Goal: Task Accomplishment & Management: Use online tool/utility

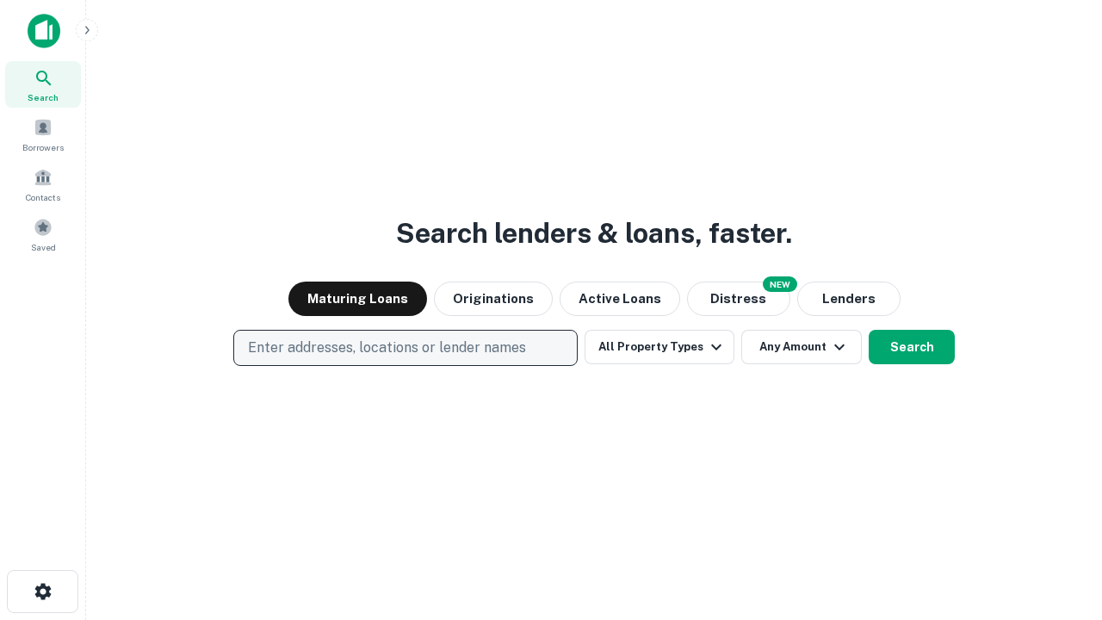
click at [405, 348] on p "Enter addresses, locations or lender names" at bounding box center [387, 348] width 278 height 21
type input "**********"
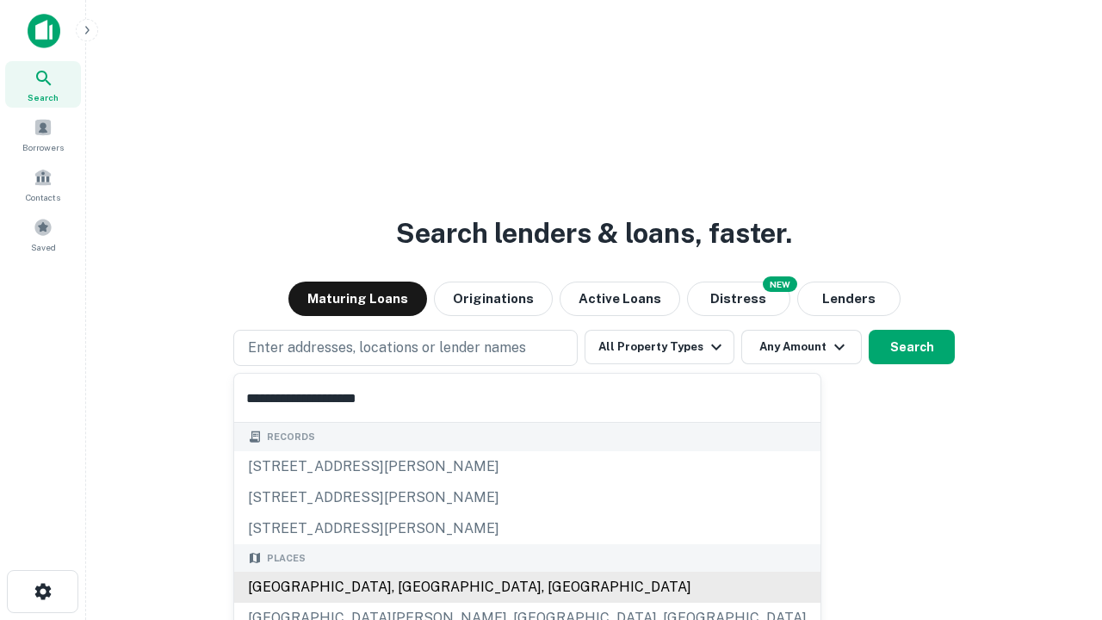
click at [412, 587] on div "[GEOGRAPHIC_DATA], [GEOGRAPHIC_DATA], [GEOGRAPHIC_DATA]" at bounding box center [527, 587] width 586 height 31
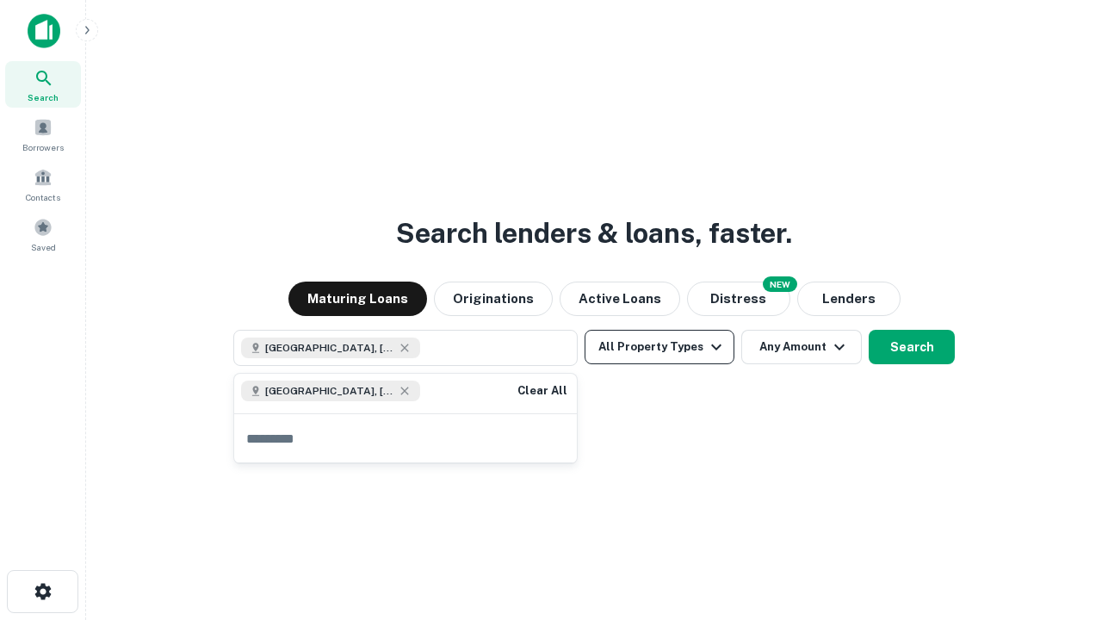
click at [660, 347] on button "All Property Types" at bounding box center [660, 347] width 150 height 34
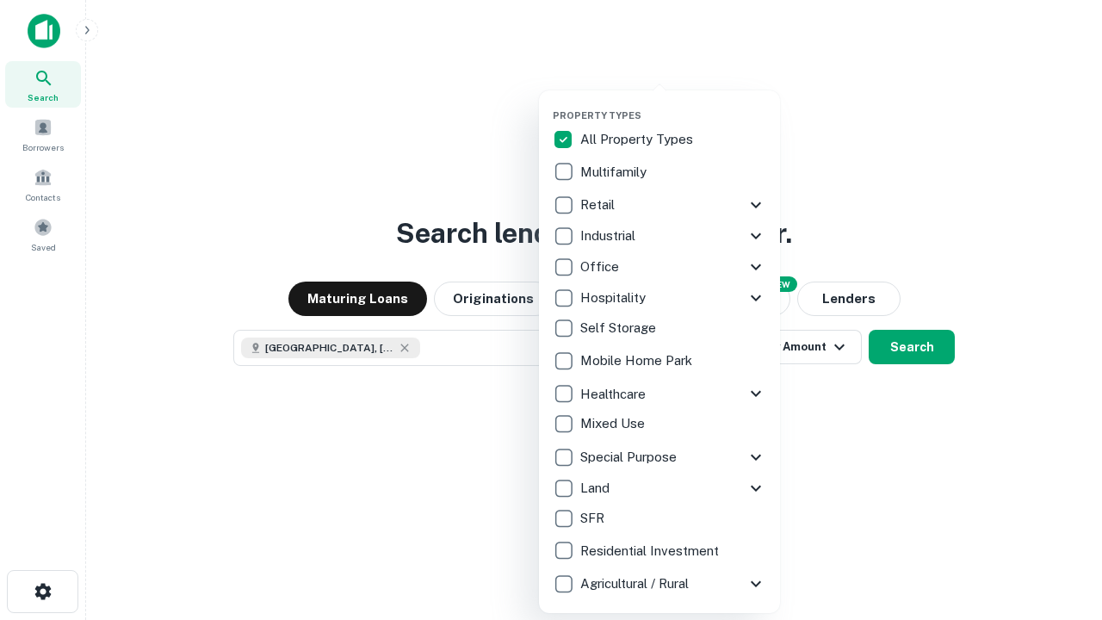
click at [673, 104] on button "button" at bounding box center [673, 104] width 241 height 1
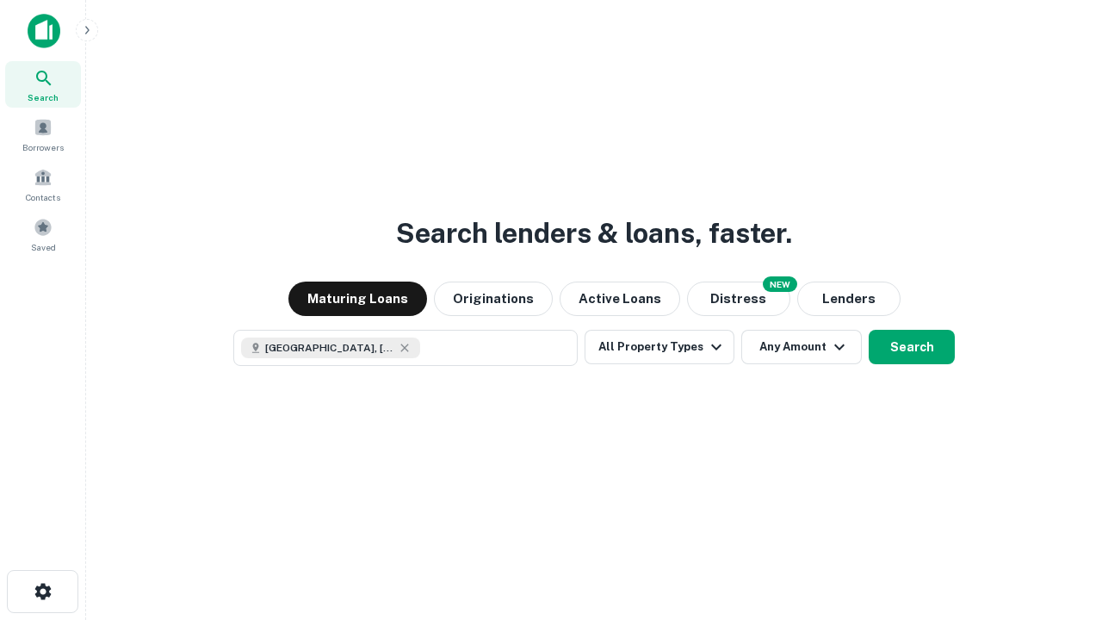
scroll to position [28, 0]
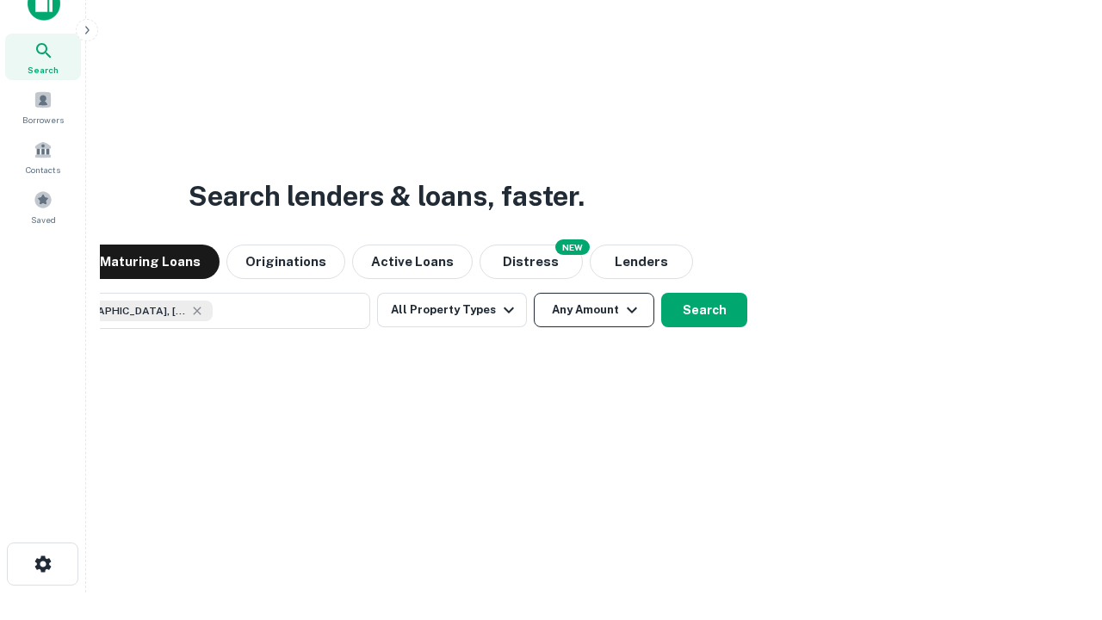
click at [534, 293] on button "Any Amount" at bounding box center [594, 310] width 121 height 34
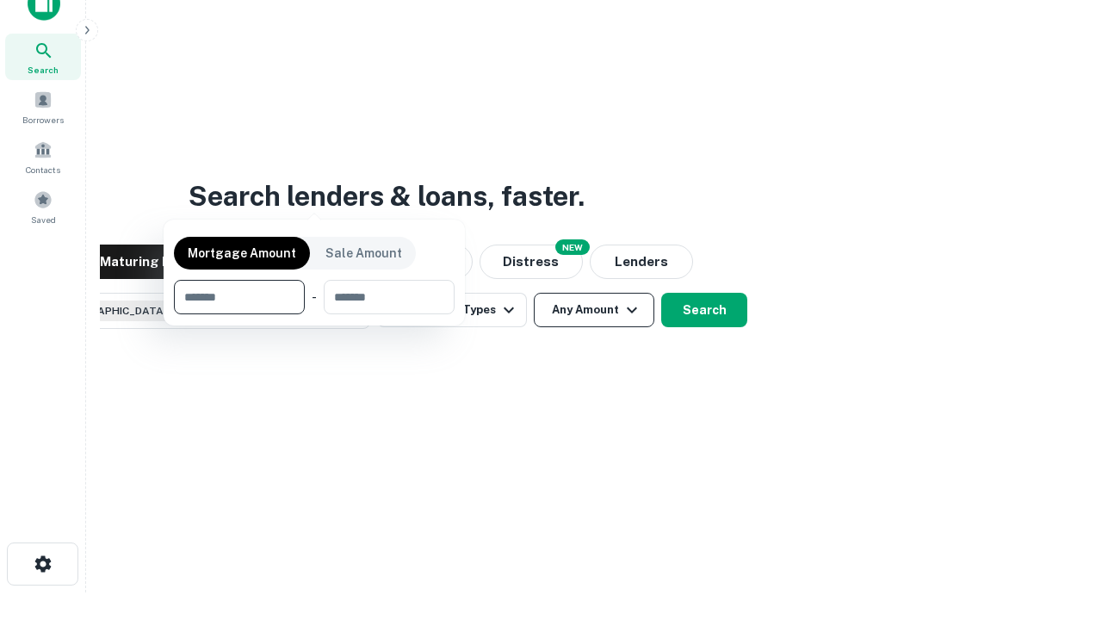
scroll to position [124, 487]
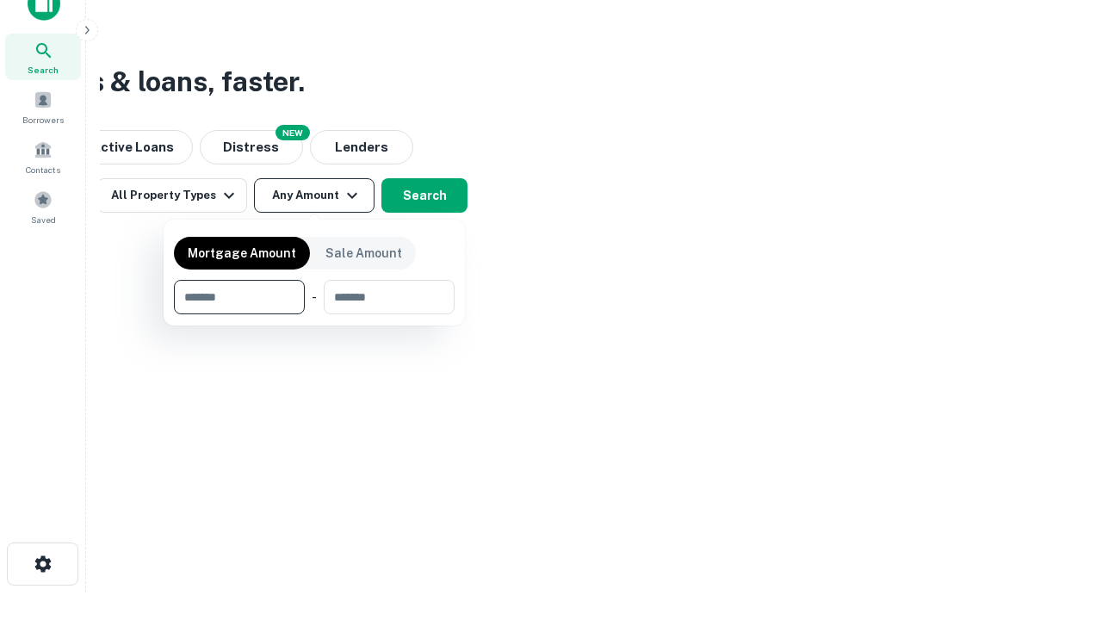
type input "*******"
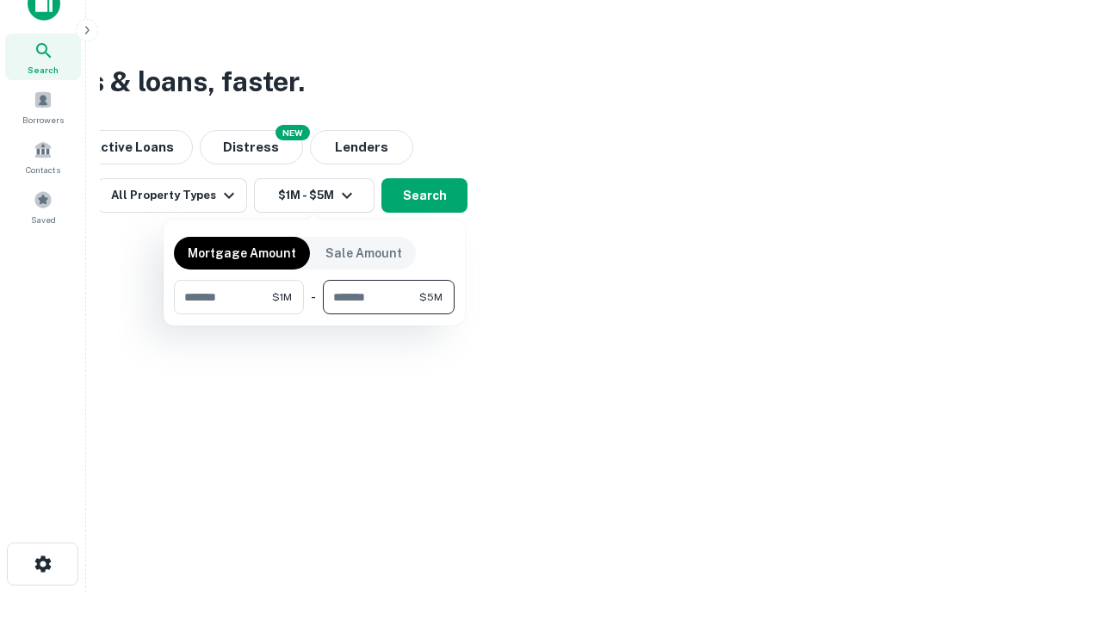
type input "*******"
click at [314, 314] on button "button" at bounding box center [314, 314] width 281 height 1
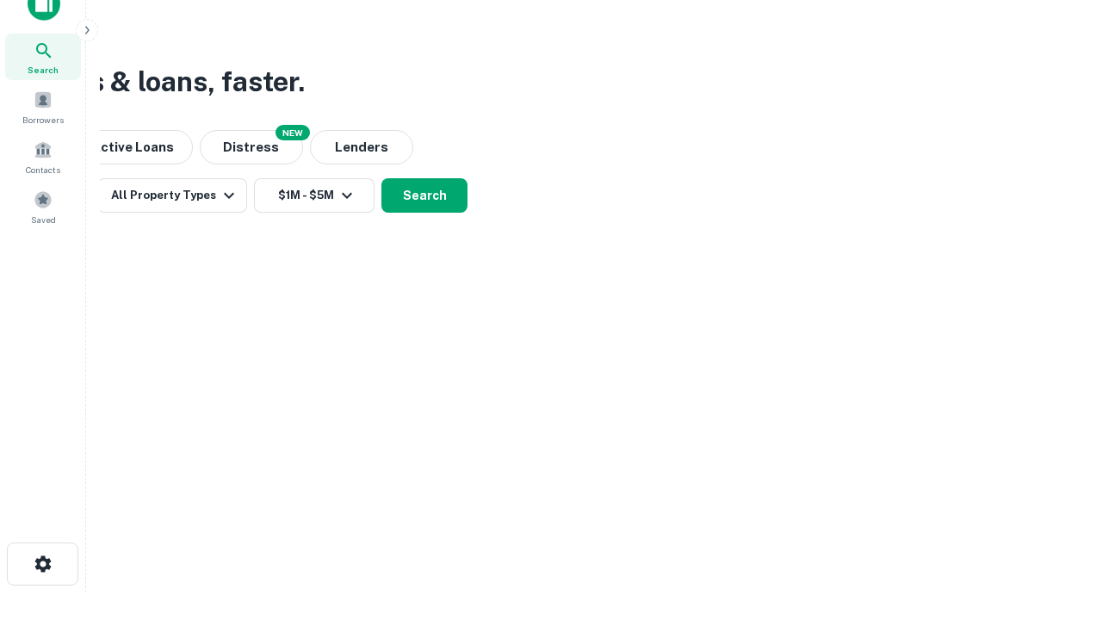
scroll to position [28, 0]
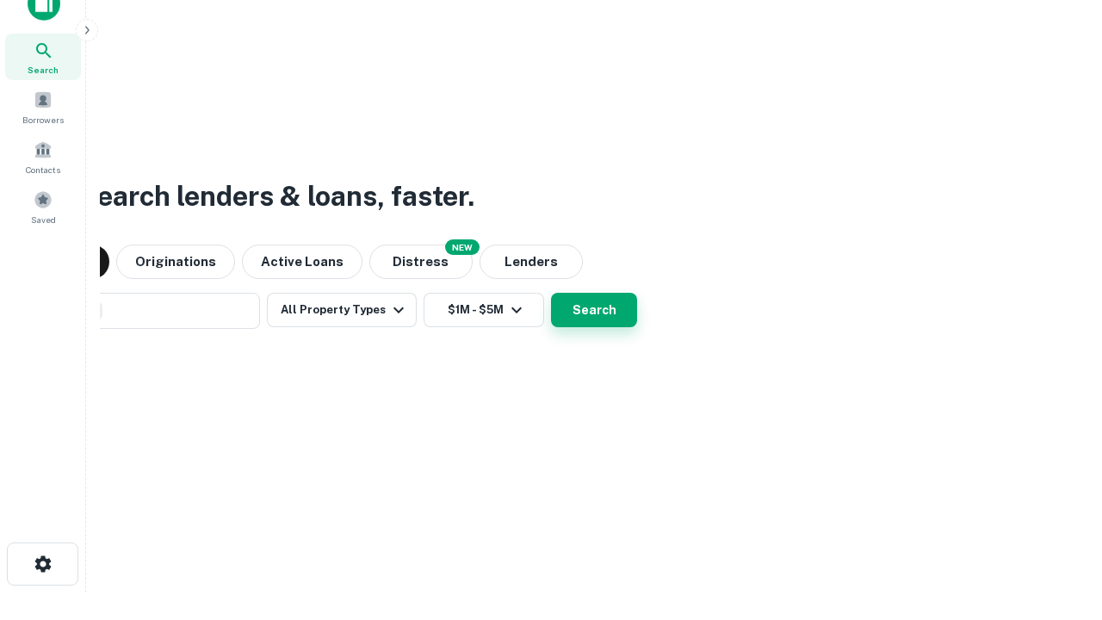
click at [551, 293] on button "Search" at bounding box center [594, 310] width 86 height 34
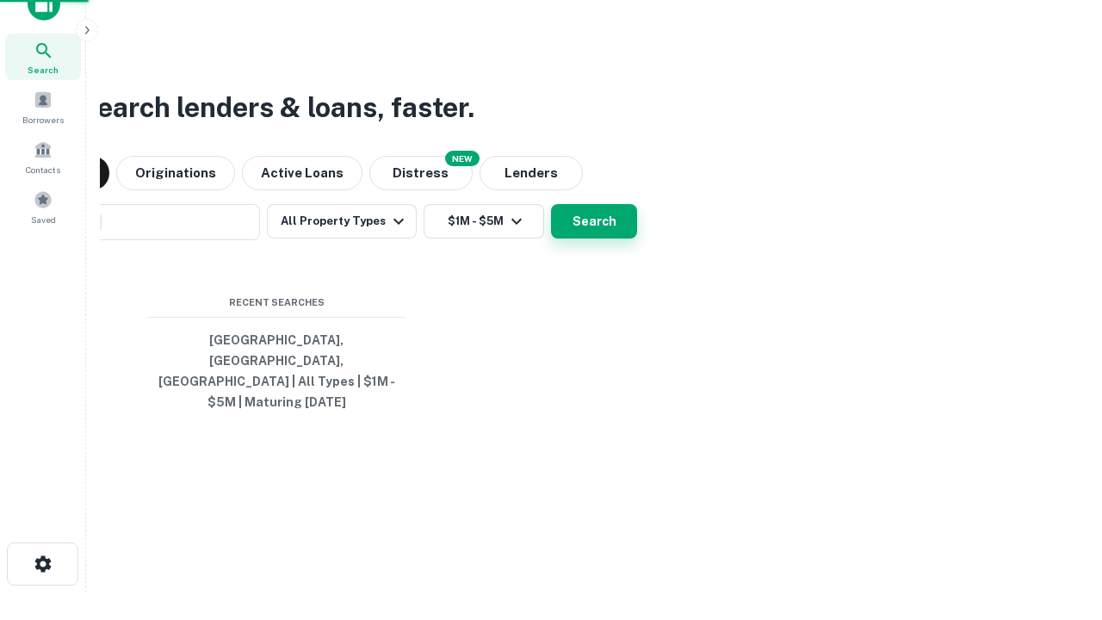
scroll to position [56, 487]
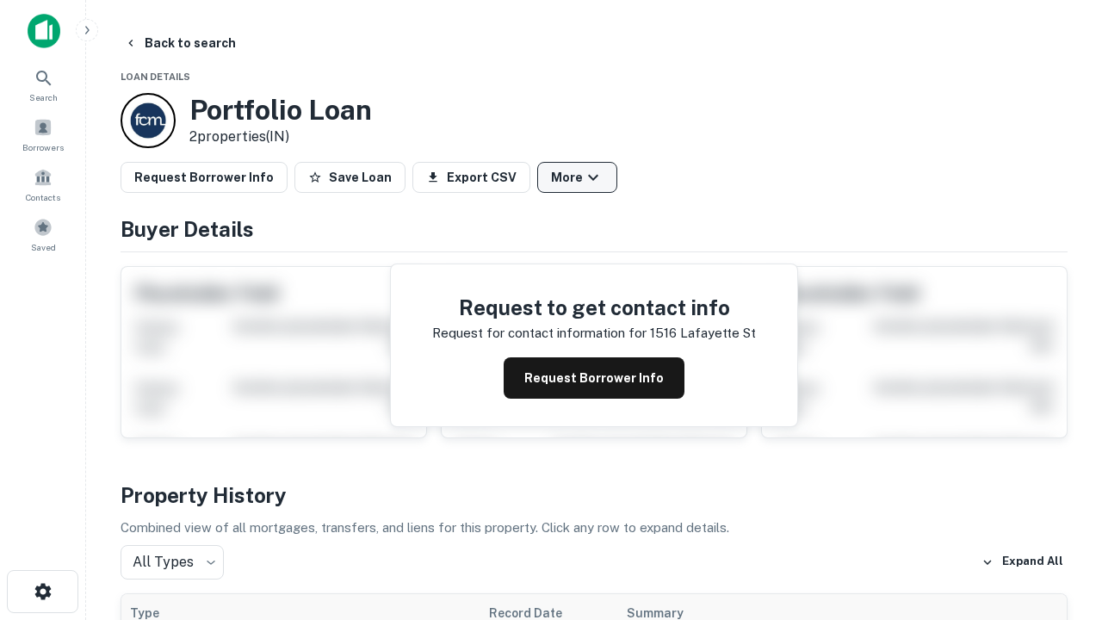
click at [577, 177] on button "More" at bounding box center [577, 177] width 80 height 31
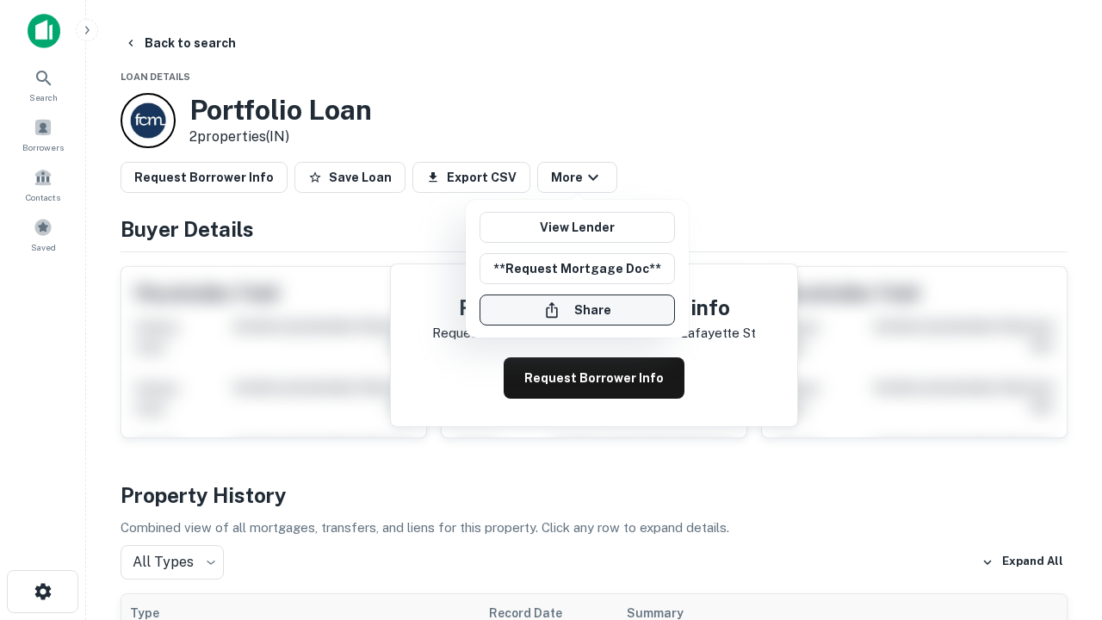
click at [577, 310] on button "Share" at bounding box center [577, 310] width 195 height 31
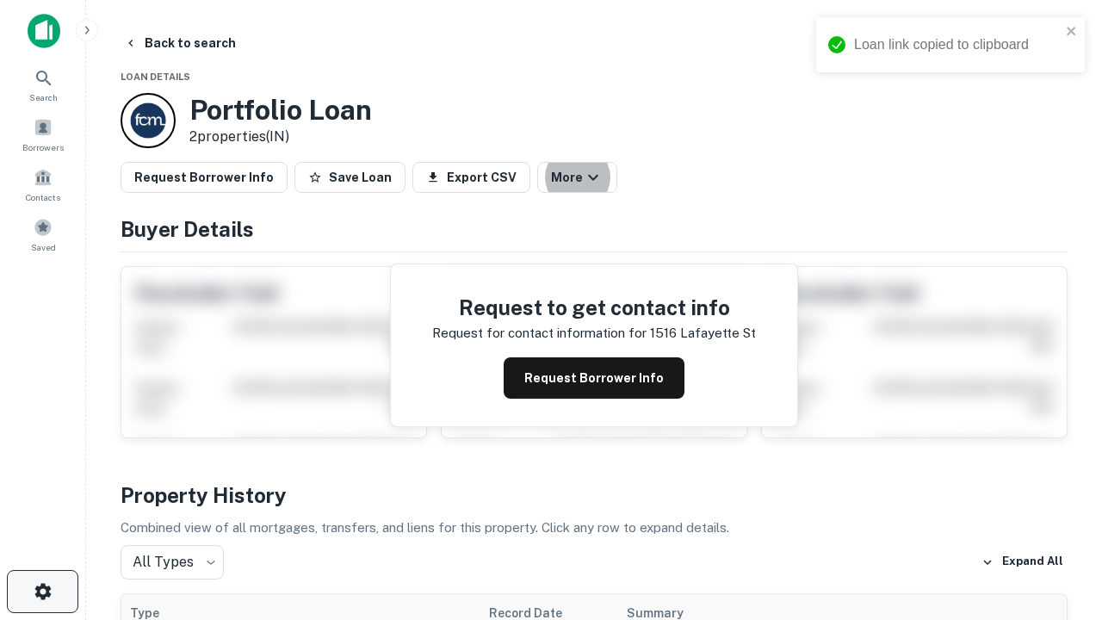
click at [42, 592] on icon "button" at bounding box center [43, 591] width 21 height 21
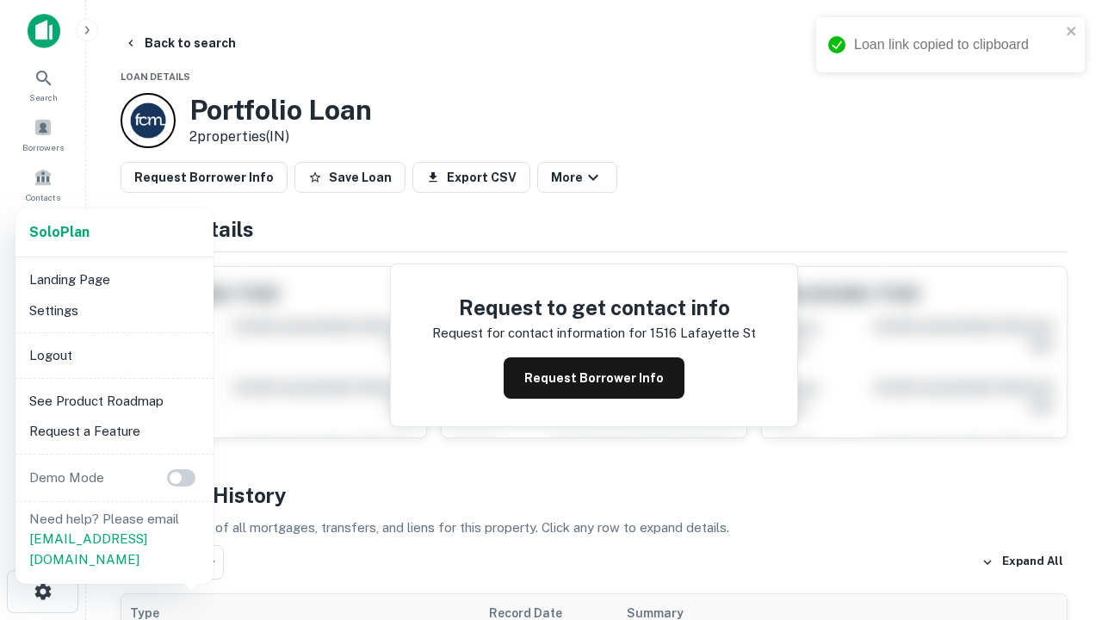
click at [114, 355] on li "Logout" at bounding box center [114, 355] width 184 height 31
